Goal: Information Seeking & Learning: Check status

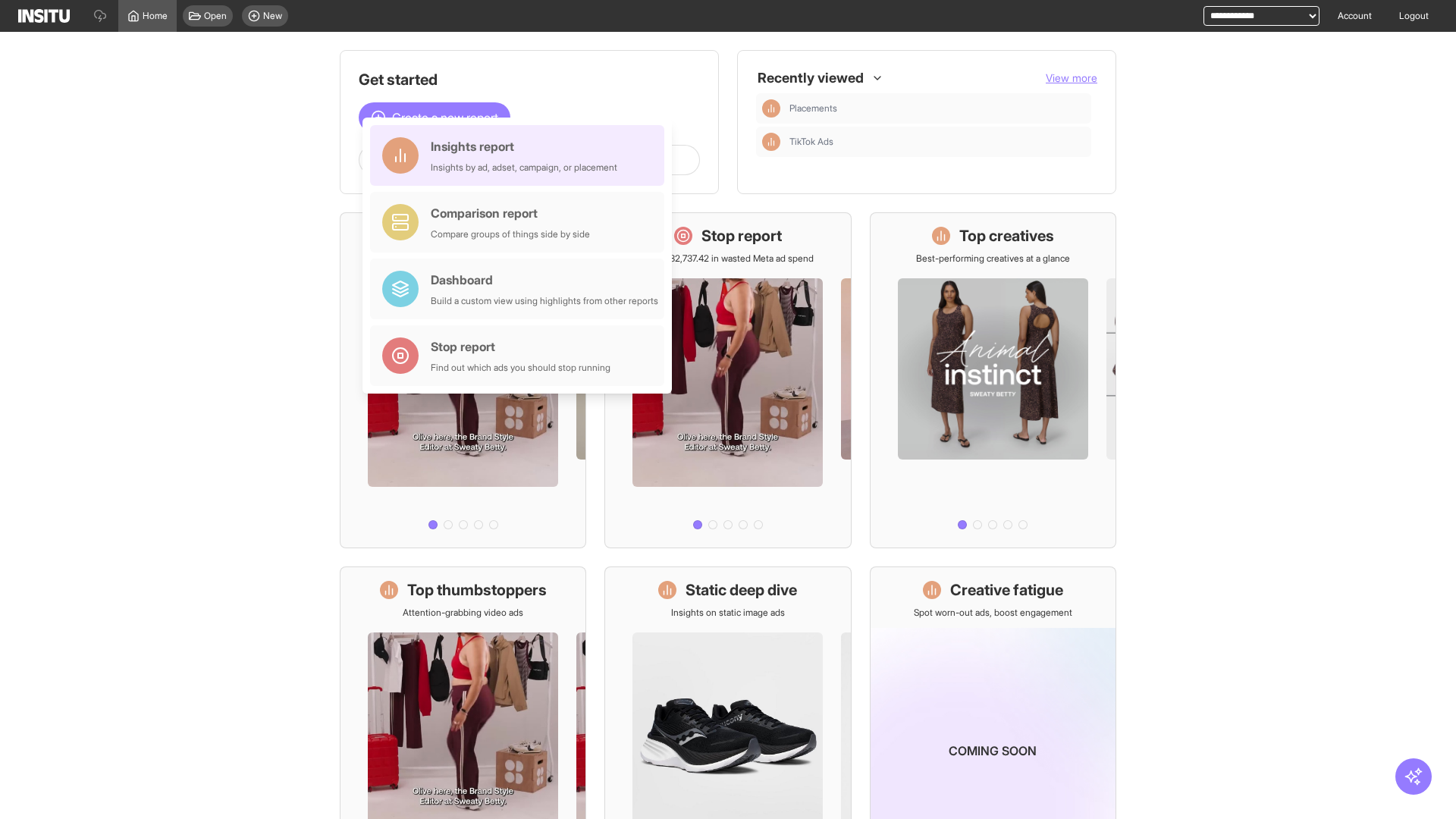
click at [521, 155] on div "Insights report Insights by ad, adset, campaign, or placement" at bounding box center [523, 155] width 187 height 36
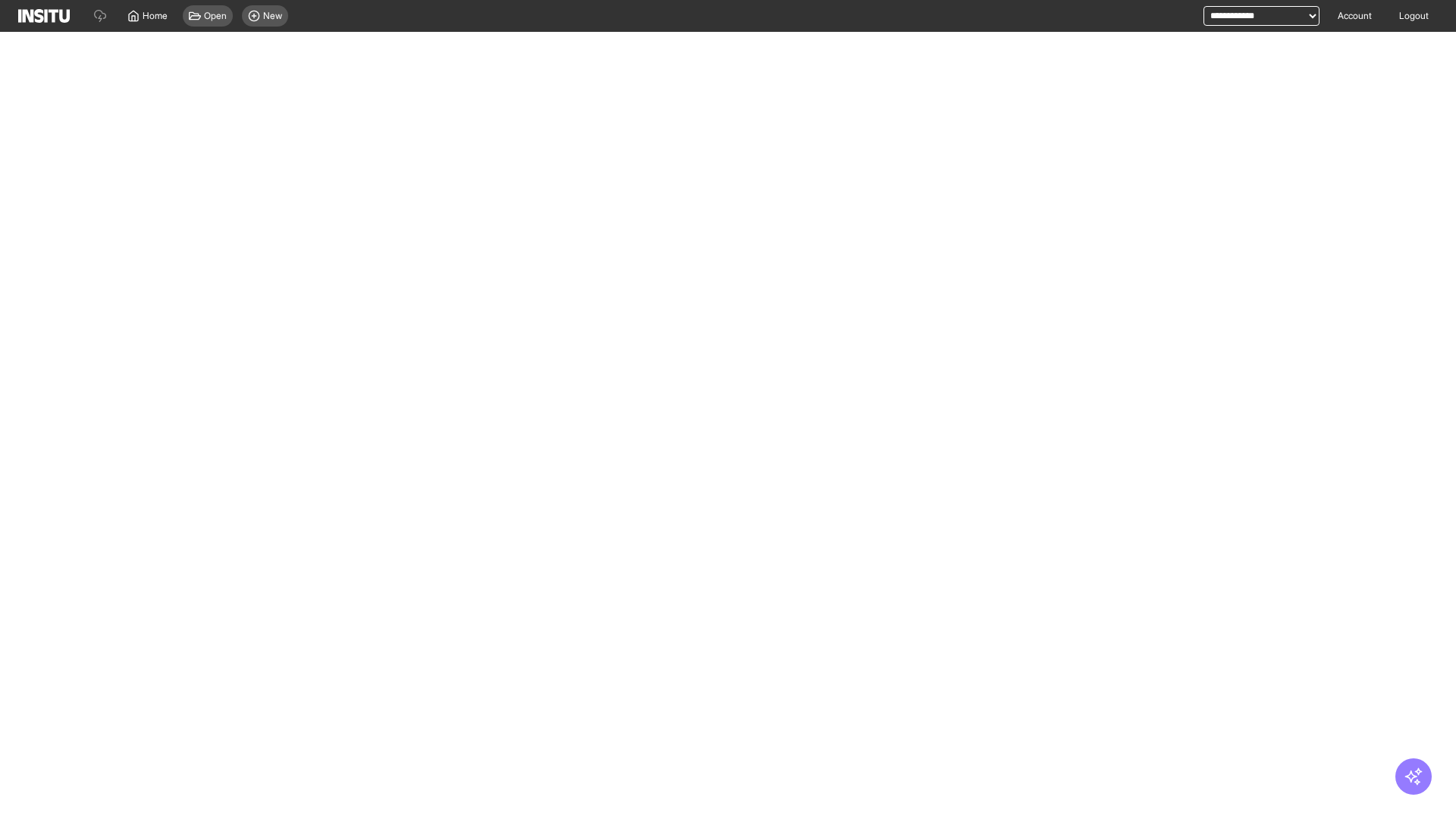
select select "**"
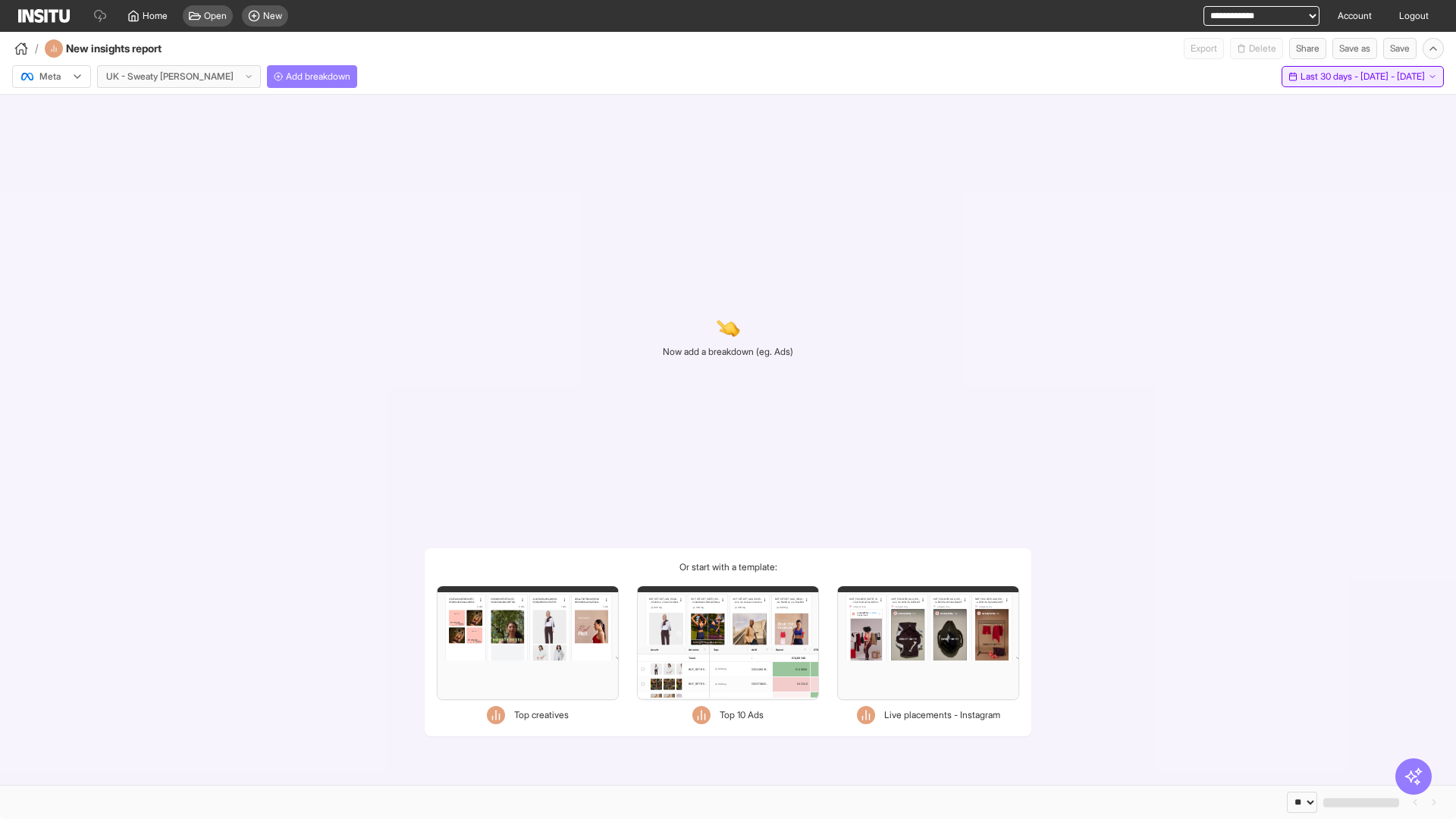
click at [1331, 77] on span "Last 30 days - [DATE] - [DATE]" at bounding box center [1362, 76] width 124 height 12
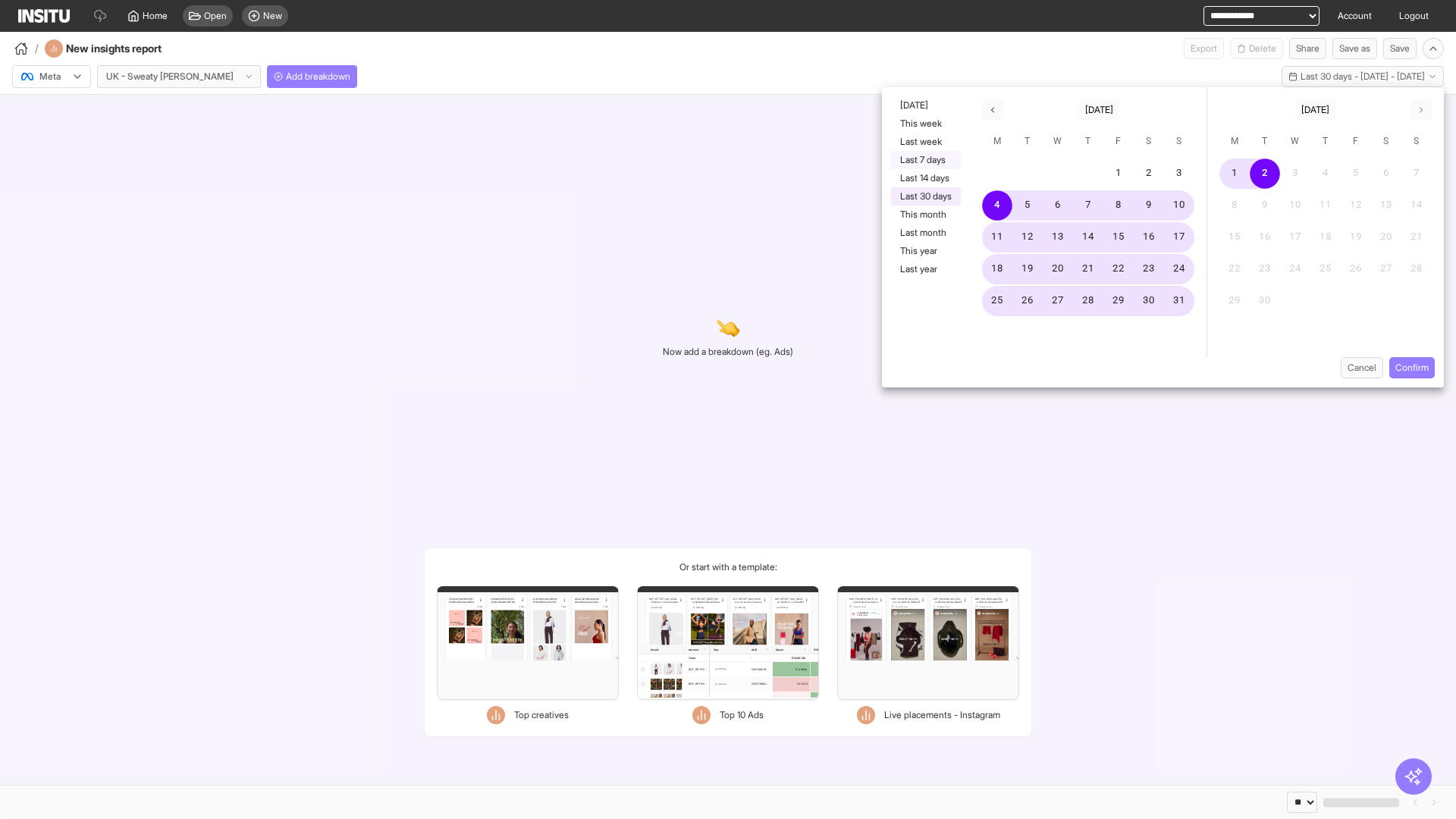
click at [924, 160] on button "Last 7 days" at bounding box center [925, 159] width 69 height 18
